Goal: Task Accomplishment & Management: Manage account settings

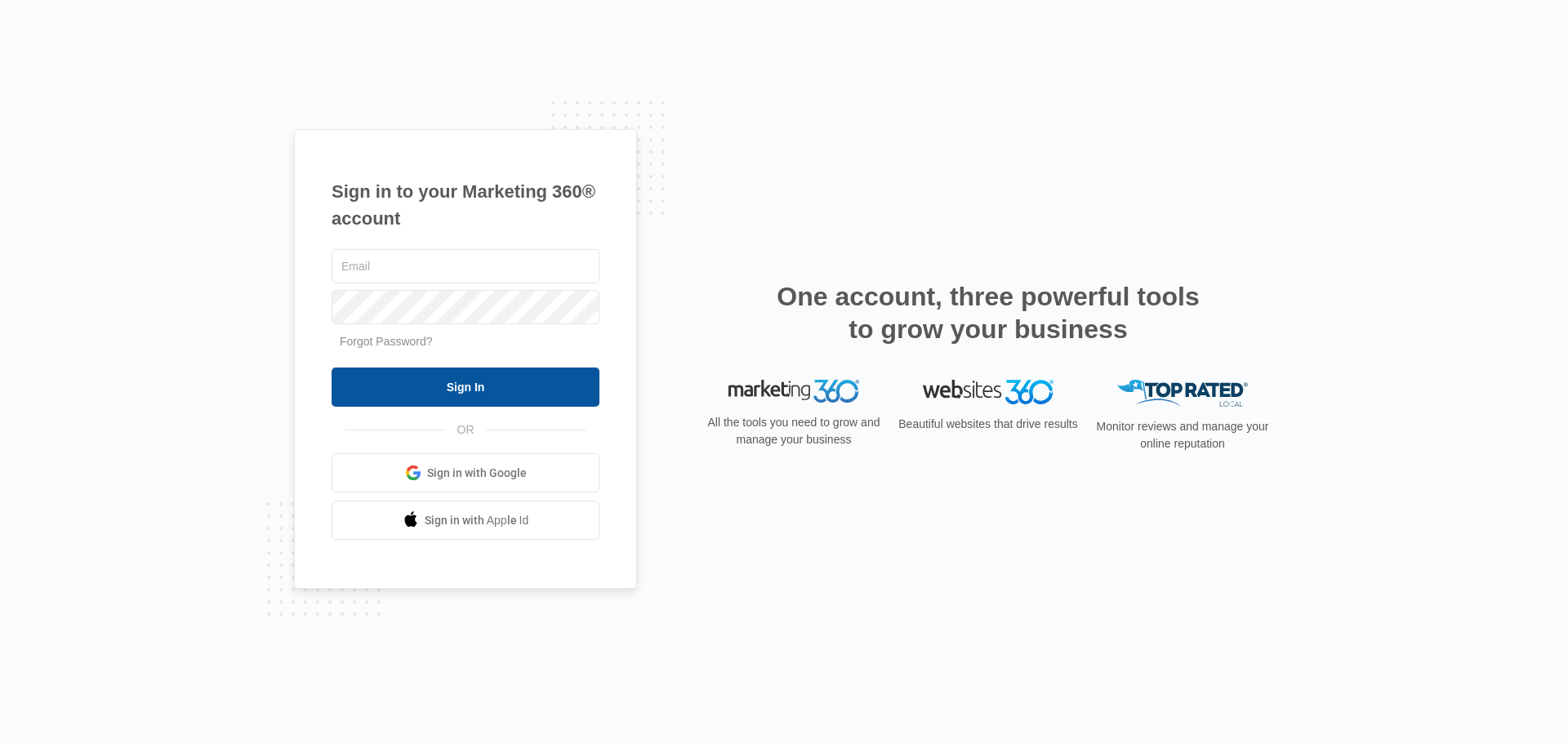
type input "[EMAIL_ADDRESS][DOMAIN_NAME]"
click at [470, 390] on input "Sign In" at bounding box center [465, 387] width 268 height 39
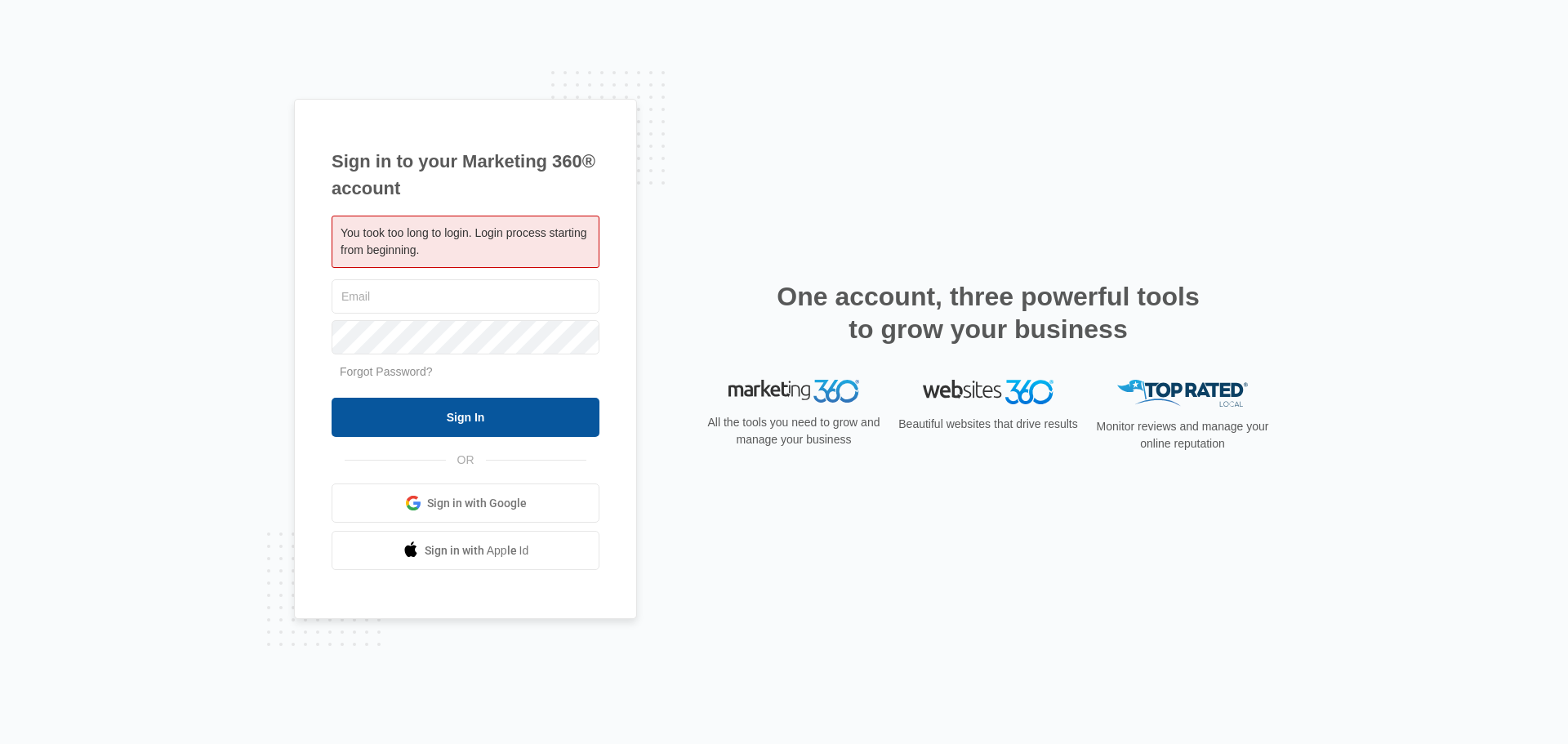
type input "[EMAIL_ADDRESS][DOMAIN_NAME]"
click at [478, 417] on input "Sign In" at bounding box center [465, 417] width 268 height 39
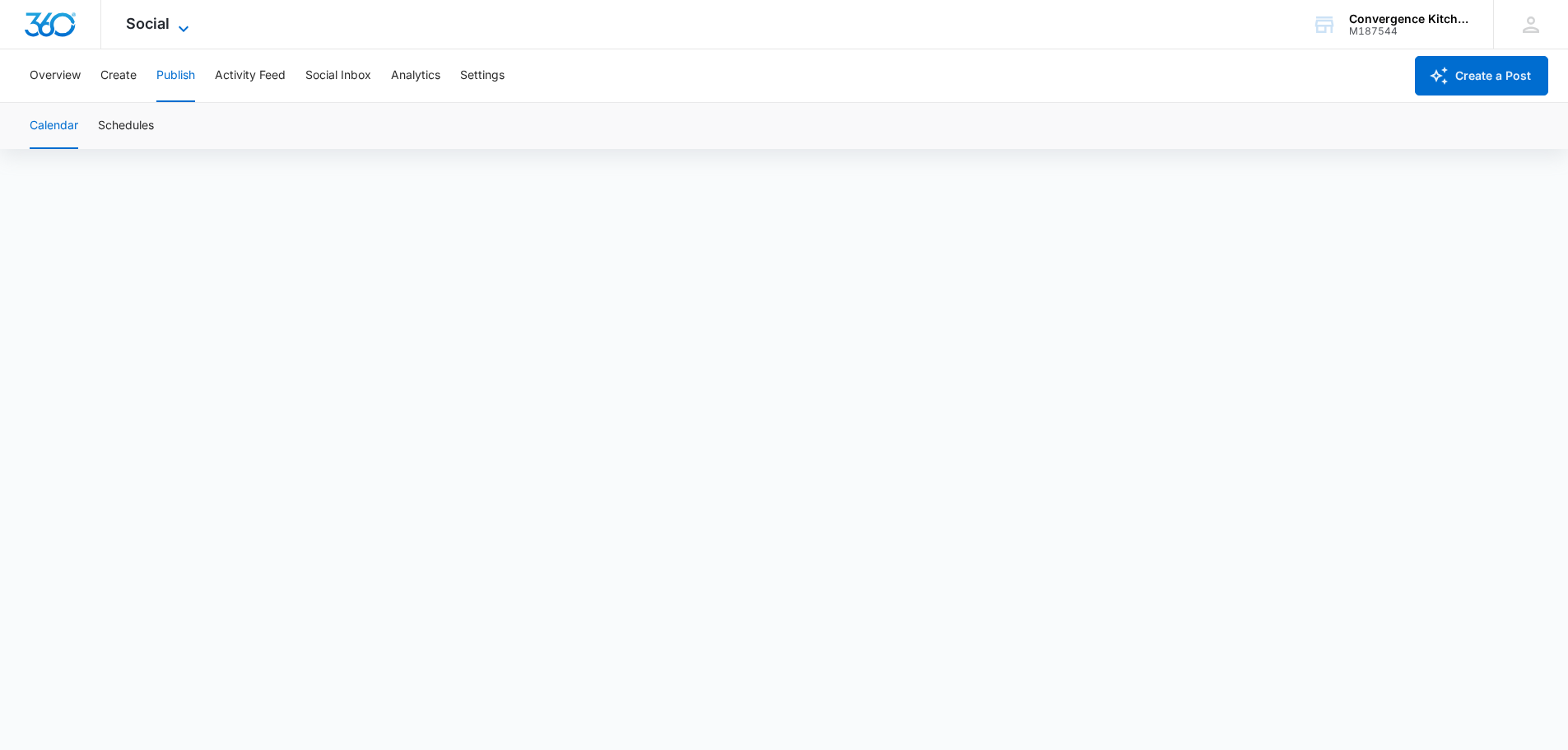
click at [184, 20] on icon at bounding box center [183, 28] width 20 height 20
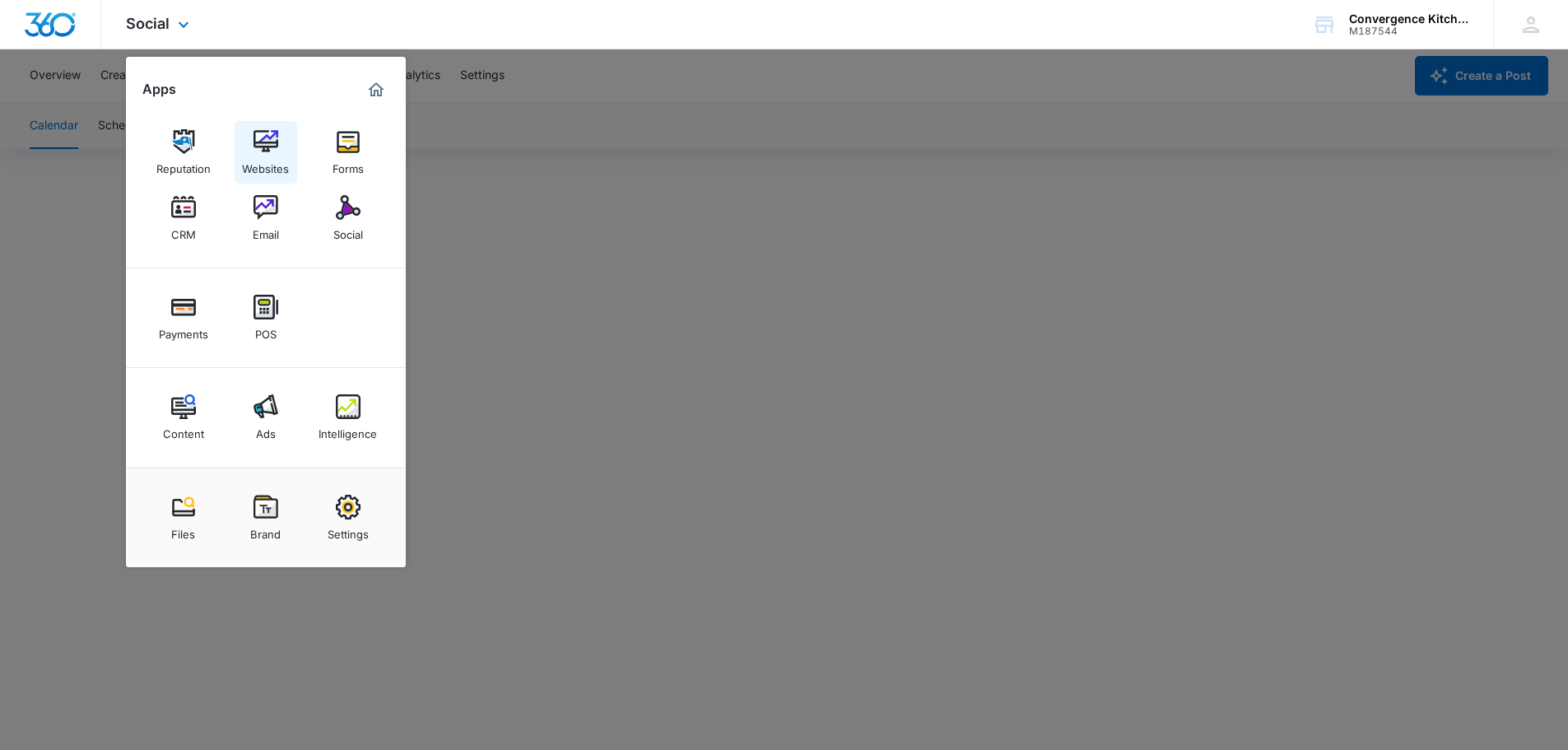
click at [263, 144] on img at bounding box center [266, 141] width 25 height 25
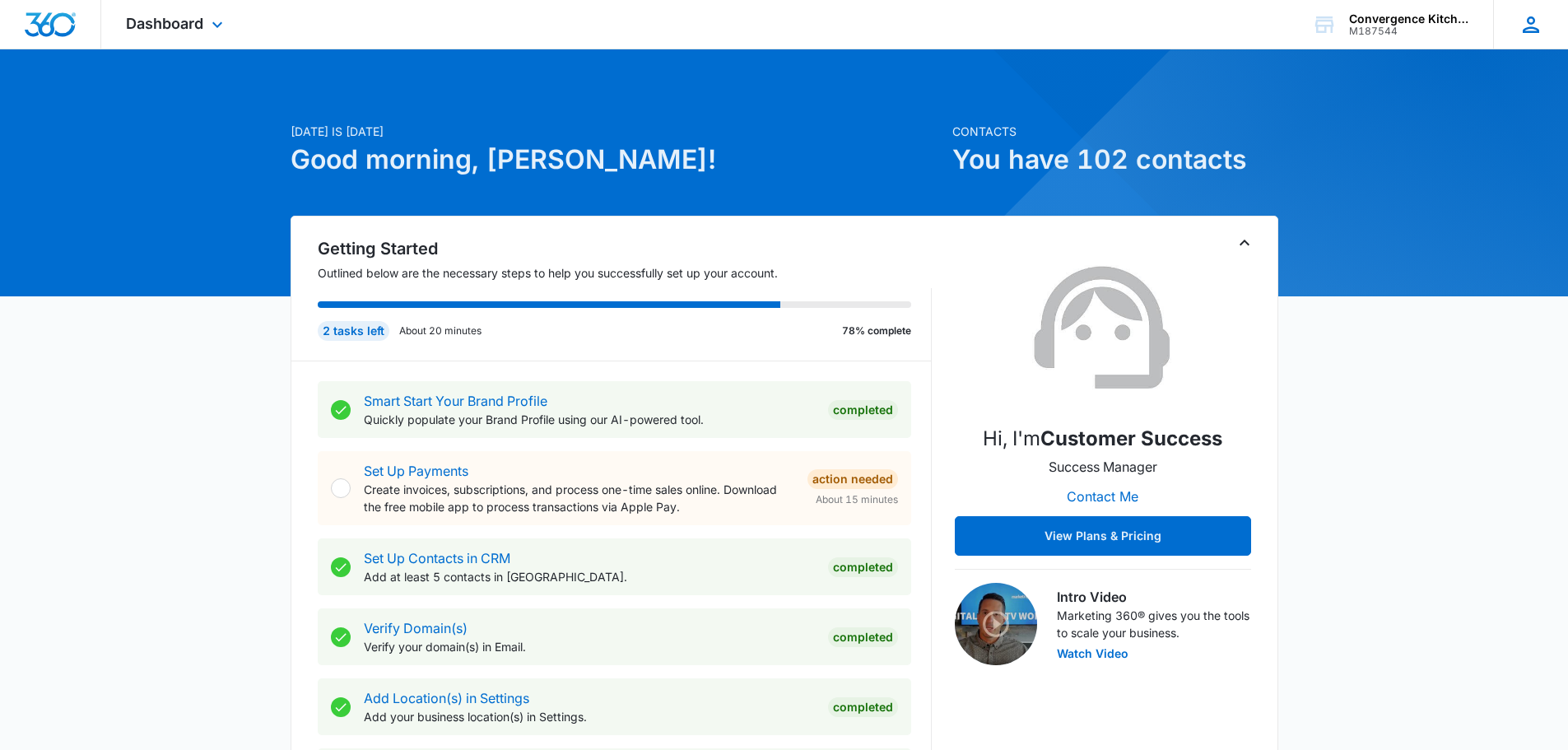
click at [1530, 28] on icon at bounding box center [1530, 24] width 16 height 16
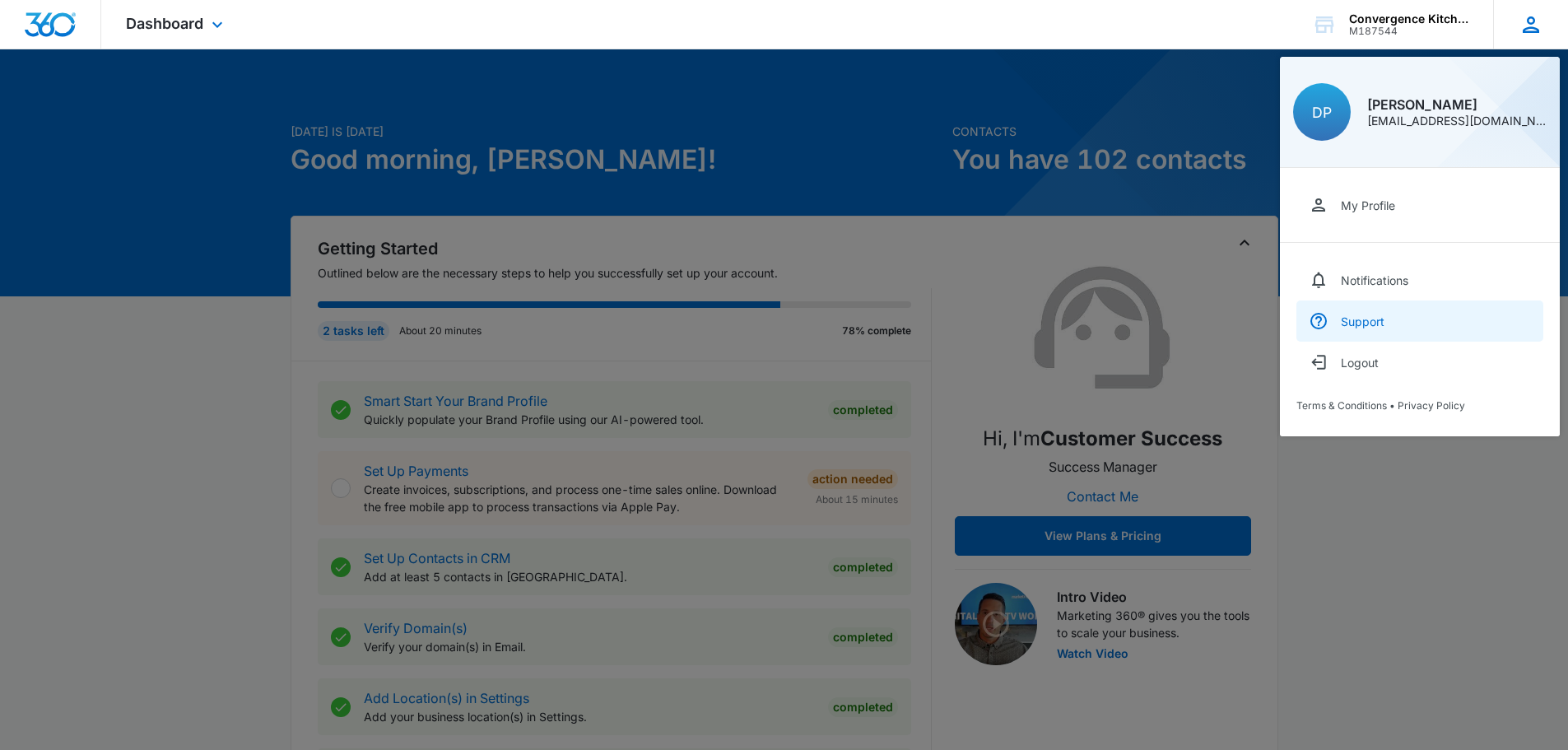
drag, startPoint x: 1358, startPoint y: 365, endPoint x: 1339, endPoint y: 326, distance: 43.4
click at [1358, 365] on div "Logout" at bounding box center [1360, 362] width 38 height 14
